Goal: Find contact information: Find contact information

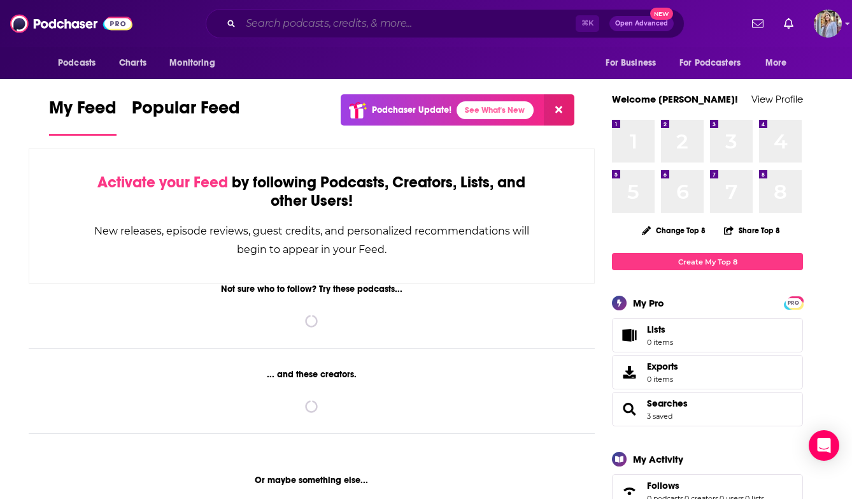
click at [260, 25] on input "Search podcasts, credits, & more..." at bounding box center [408, 23] width 335 height 20
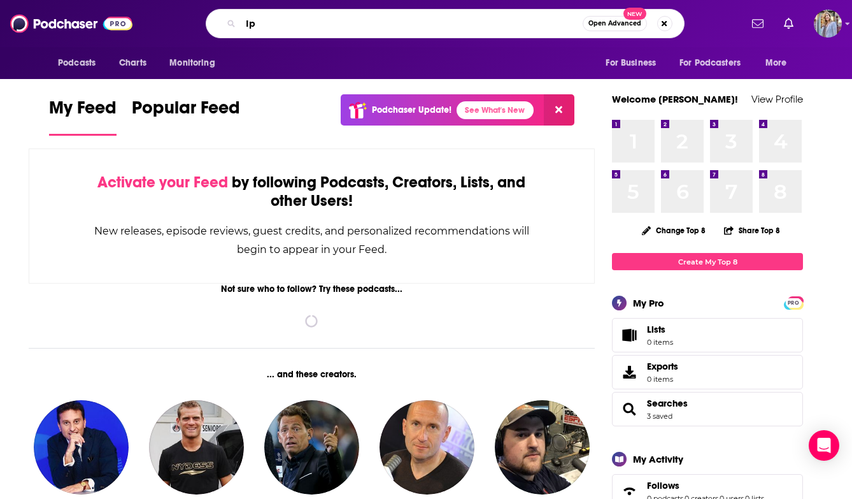
type input "I"
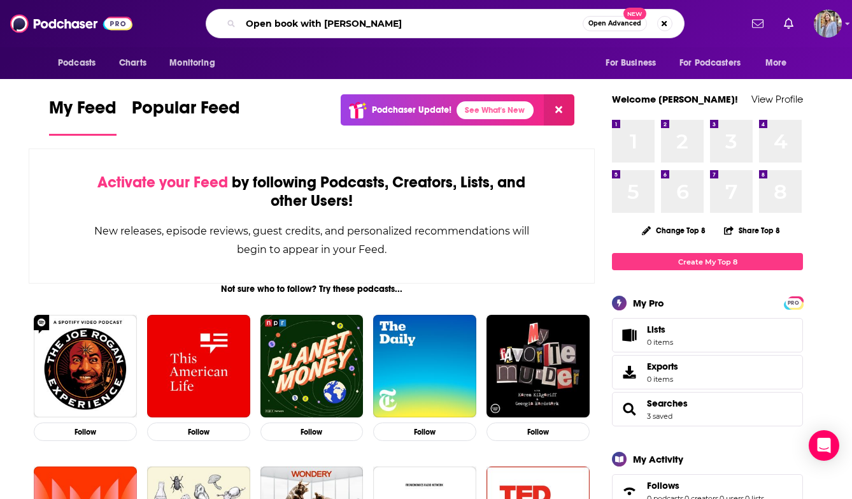
type input "Open book with [PERSON_NAME]"
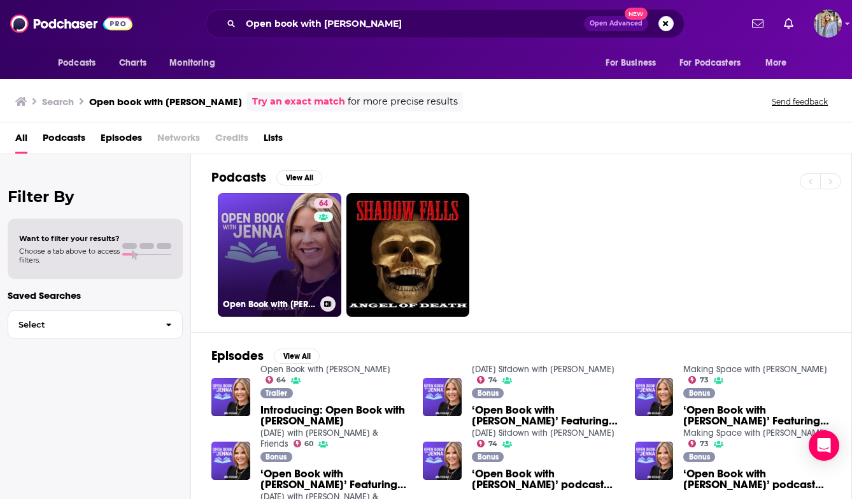
click at [261, 261] on link "64 Open Book with [PERSON_NAME]" at bounding box center [280, 255] width 124 height 124
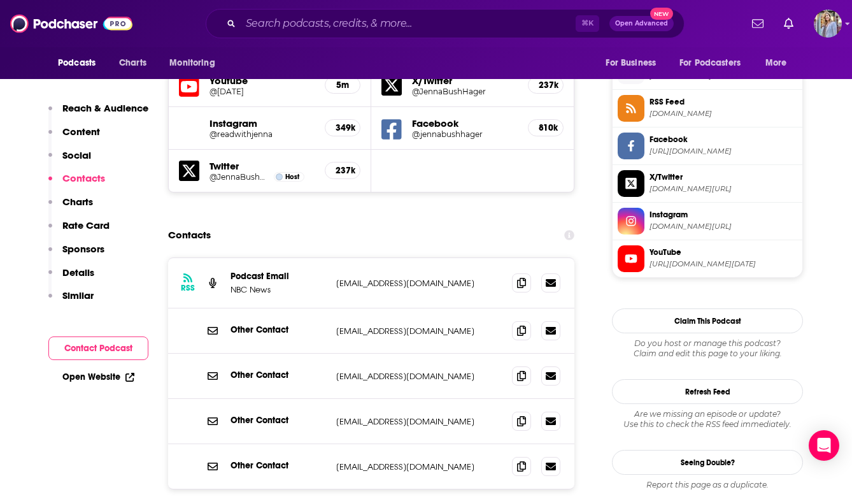
scroll to position [1136, 0]
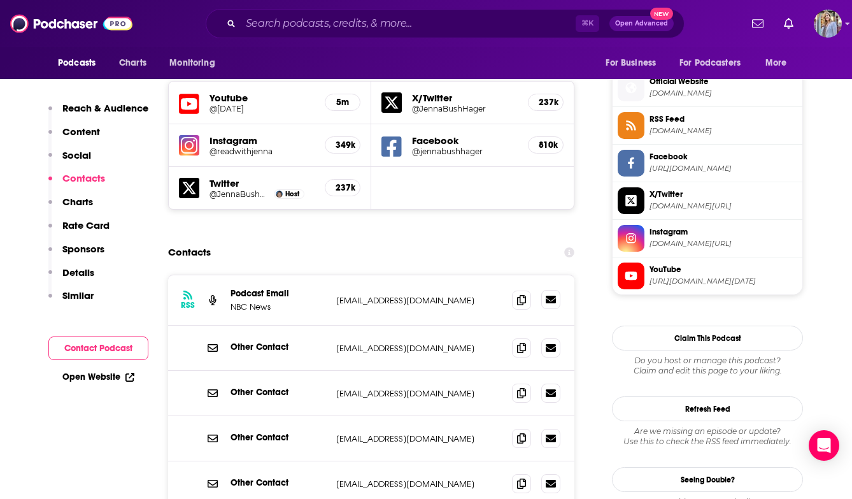
click at [551, 294] on icon at bounding box center [551, 299] width 10 height 10
